Goal: Check status: Check status

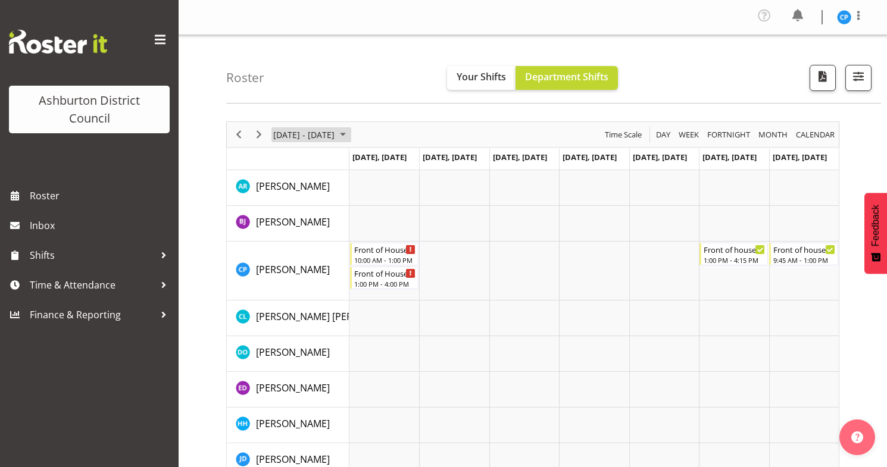
click at [290, 133] on span "[DATE] - [DATE]" at bounding box center [304, 134] width 64 height 15
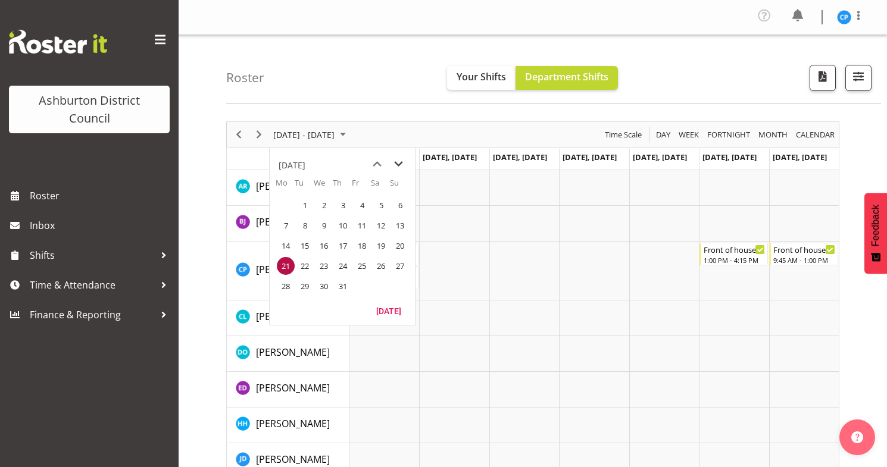
click at [397, 168] on span "next month" at bounding box center [398, 164] width 21 height 21
click at [283, 225] on span "8" at bounding box center [286, 226] width 18 height 18
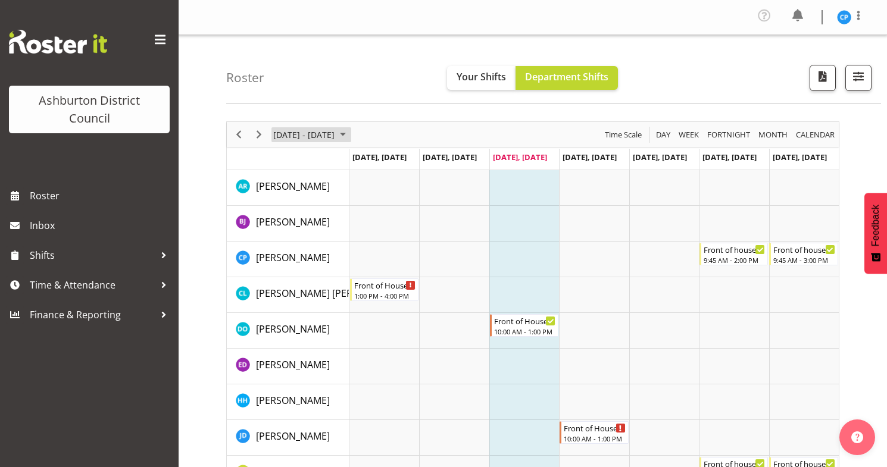
click at [329, 130] on span "[DATE] - [DATE]" at bounding box center [304, 134] width 64 height 15
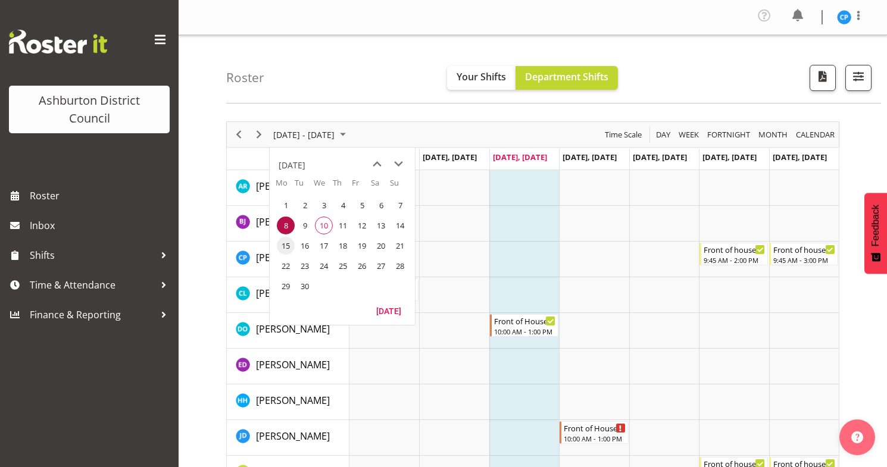
click at [288, 248] on span "15" at bounding box center [286, 246] width 18 height 18
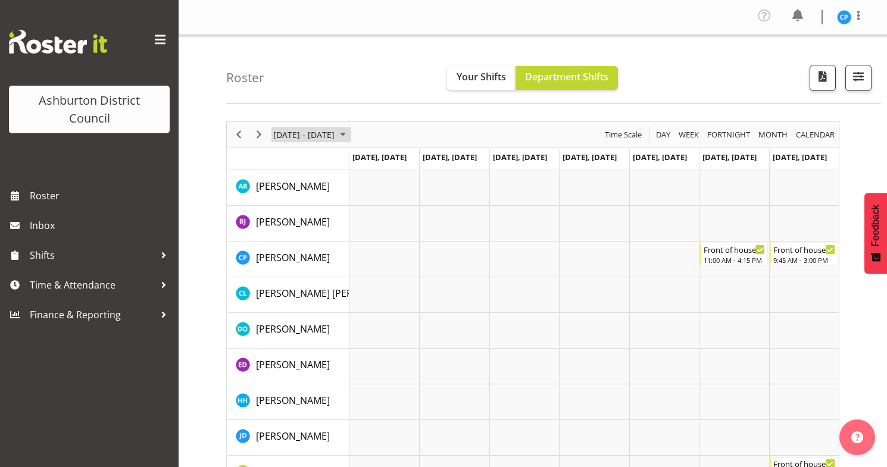
click at [336, 135] on span "[DATE] - [DATE]" at bounding box center [304, 134] width 64 height 15
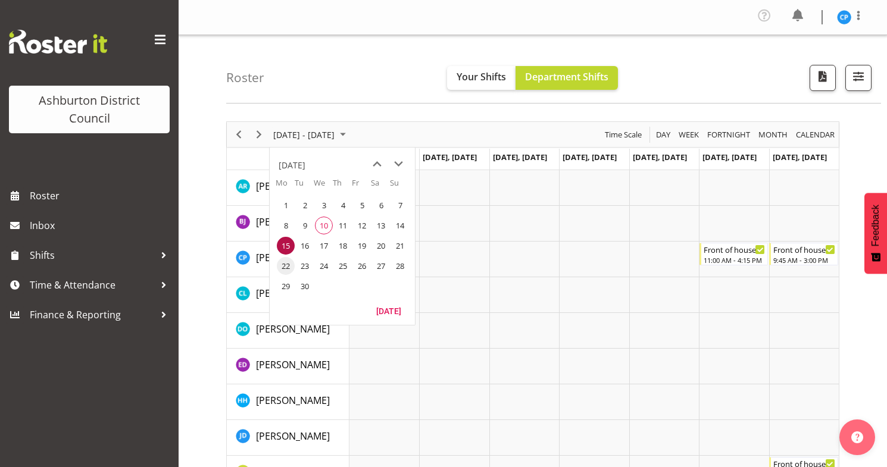
click at [281, 263] on span "22" at bounding box center [286, 266] width 18 height 18
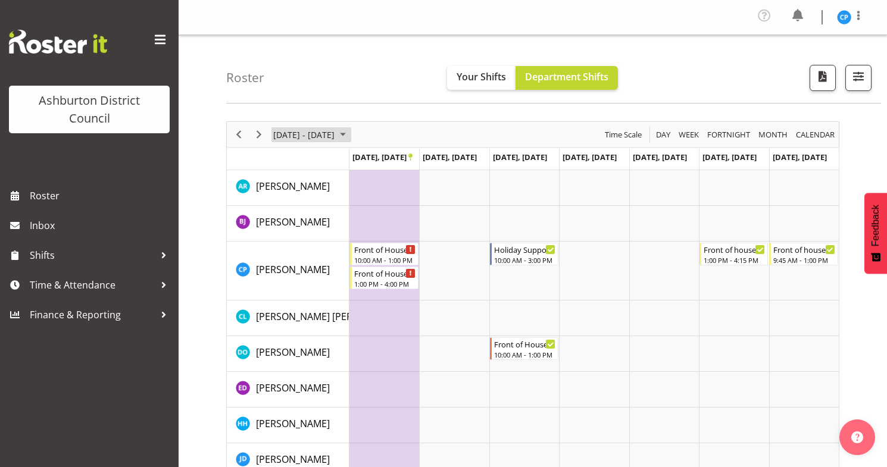
click at [336, 133] on span "[DATE] - [DATE]" at bounding box center [304, 134] width 64 height 15
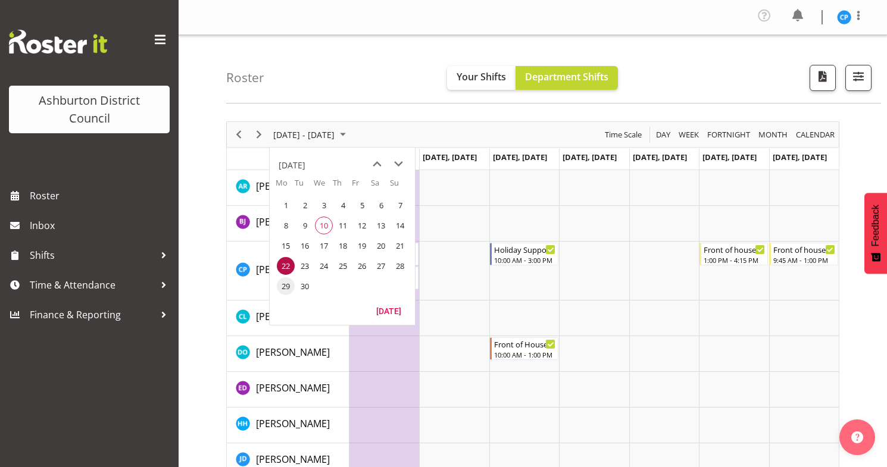
click at [288, 288] on span "29" at bounding box center [286, 286] width 18 height 18
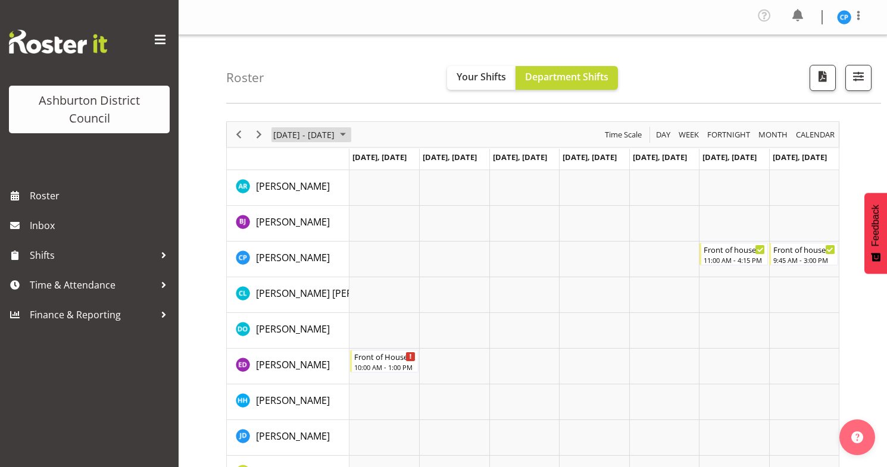
click at [317, 136] on span "[DATE] - [DATE]" at bounding box center [304, 134] width 64 height 15
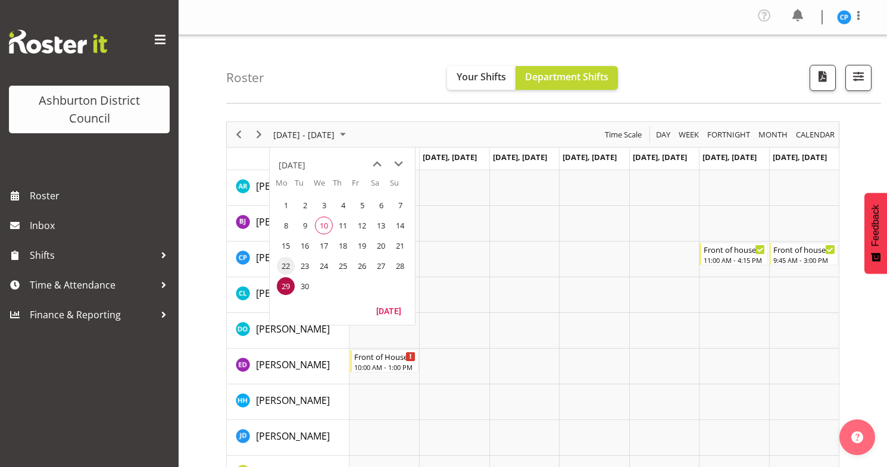
click at [287, 266] on span "22" at bounding box center [286, 266] width 18 height 18
